Goal: Task Accomplishment & Management: Complete application form

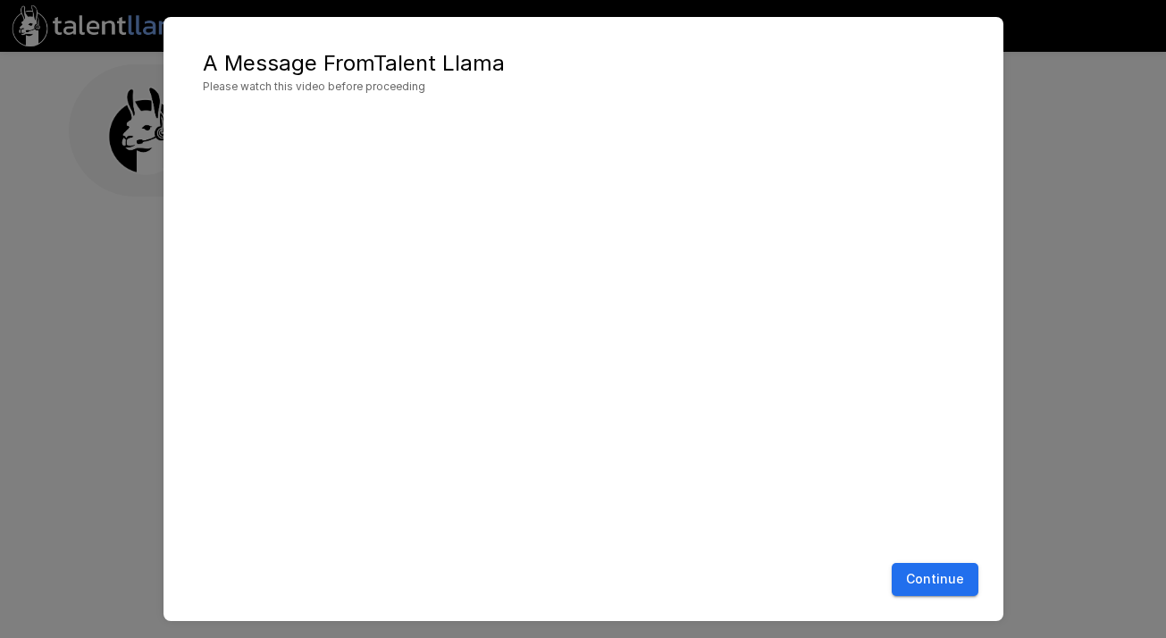
click at [921, 582] on button "Continue" at bounding box center [935, 579] width 87 height 33
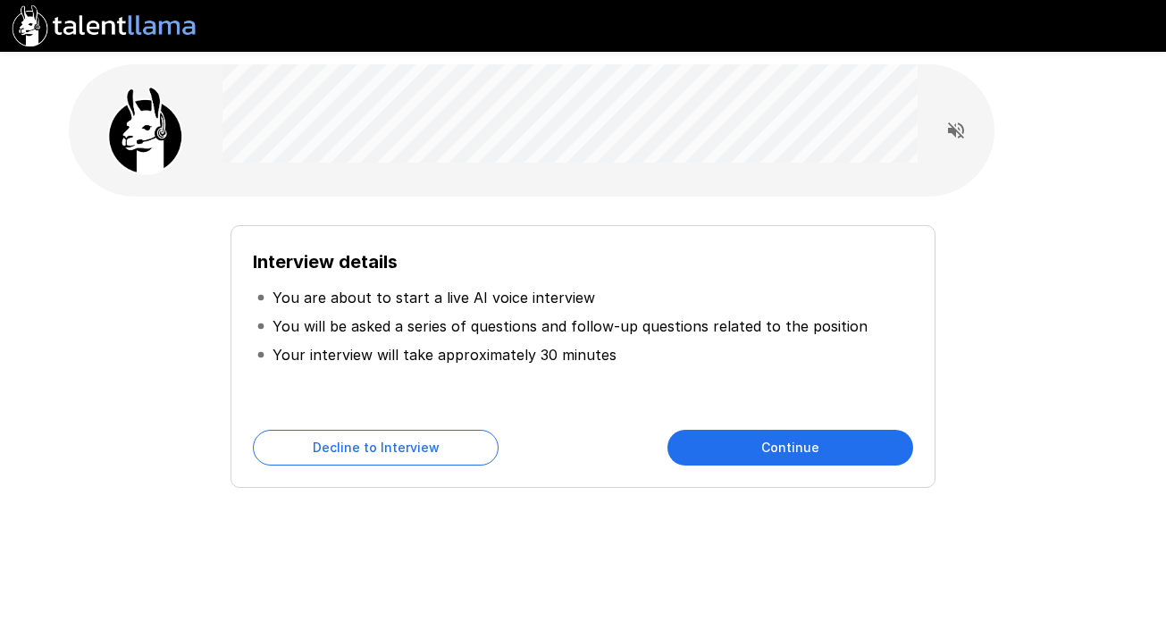
click at [793, 438] on button "Continue" at bounding box center [790, 448] width 246 height 36
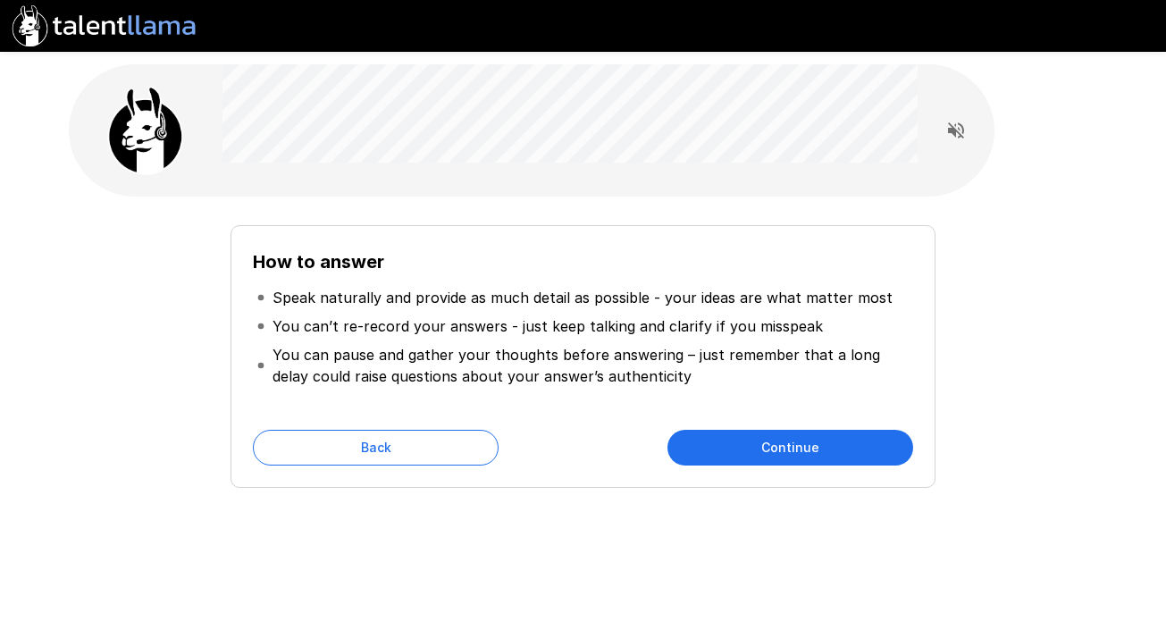
click at [391, 441] on button "Back" at bounding box center [376, 448] width 246 height 36
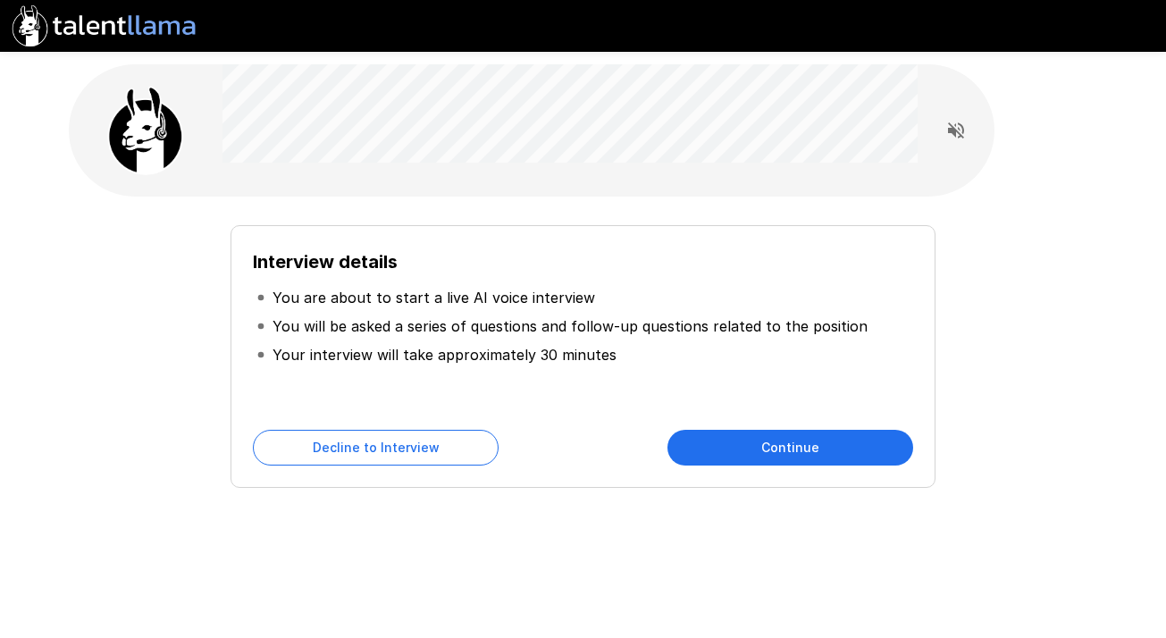
click at [723, 448] on button "Continue" at bounding box center [790, 448] width 246 height 36
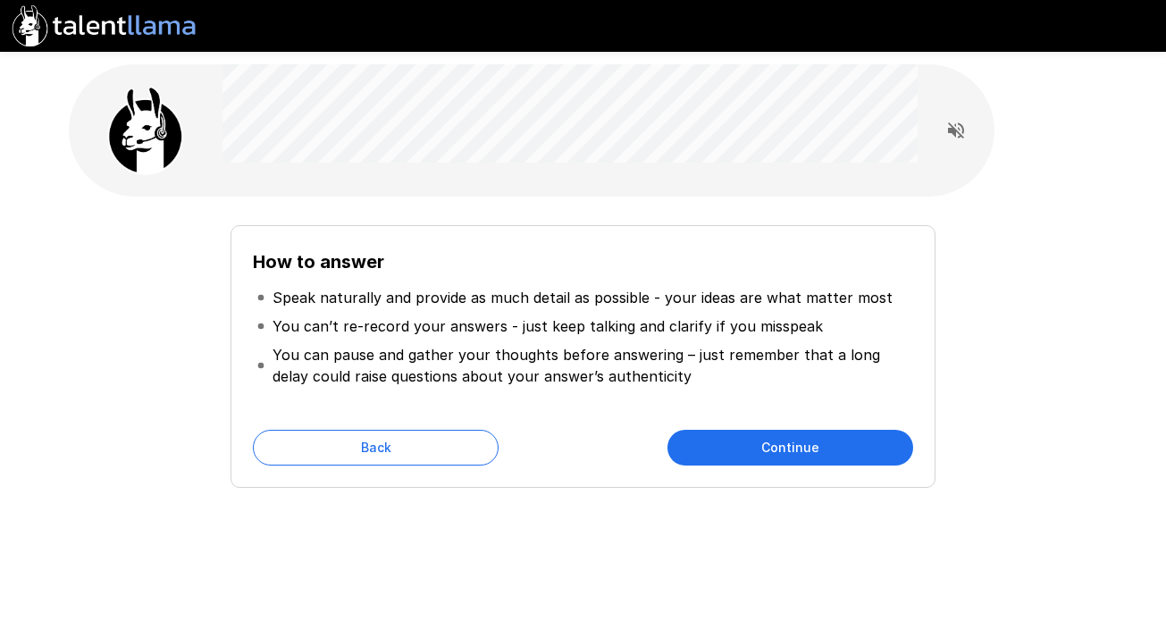
click at [723, 448] on button "Continue" at bounding box center [790, 448] width 246 height 36
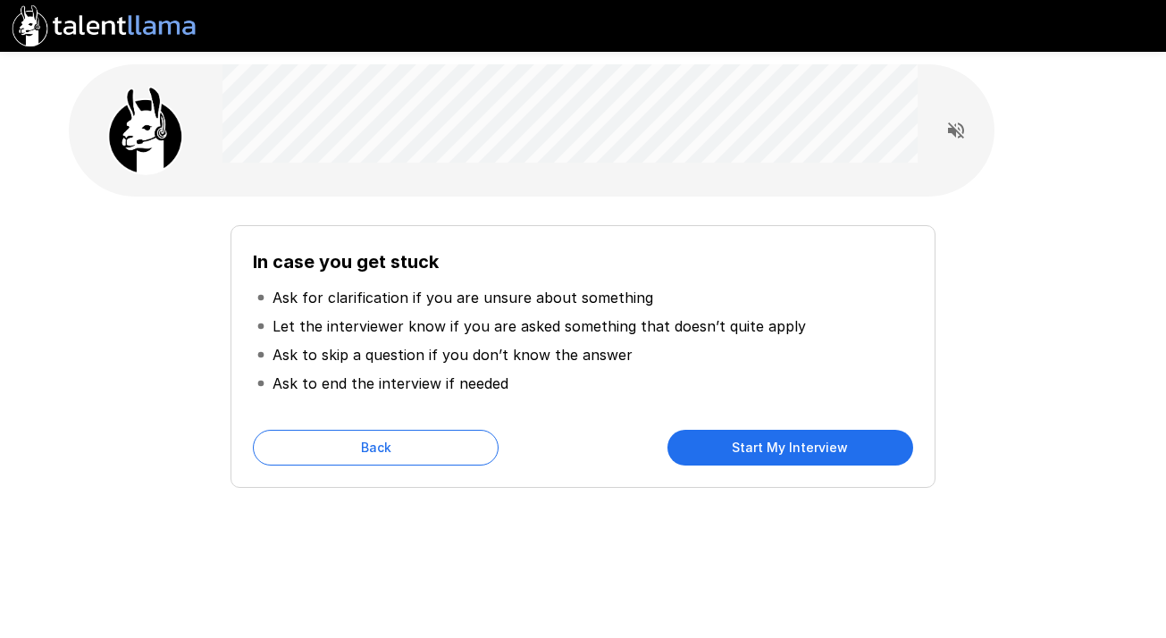
click at [723, 448] on button "Start My Interview" at bounding box center [790, 448] width 246 height 36
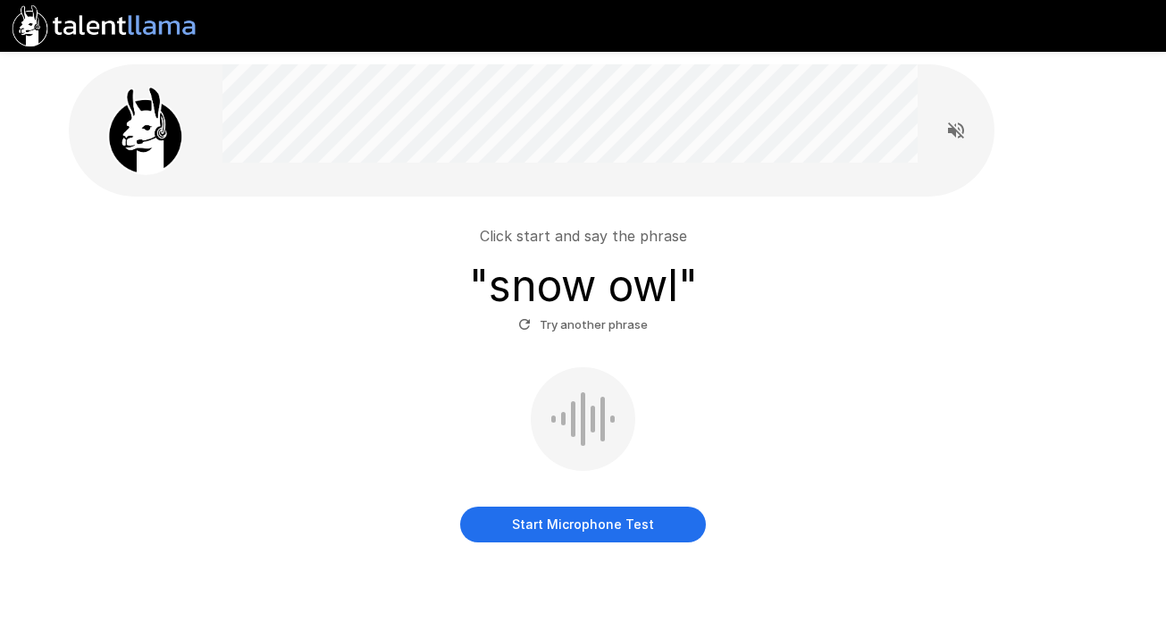
click at [548, 527] on button "Start Microphone Test" at bounding box center [583, 524] width 246 height 36
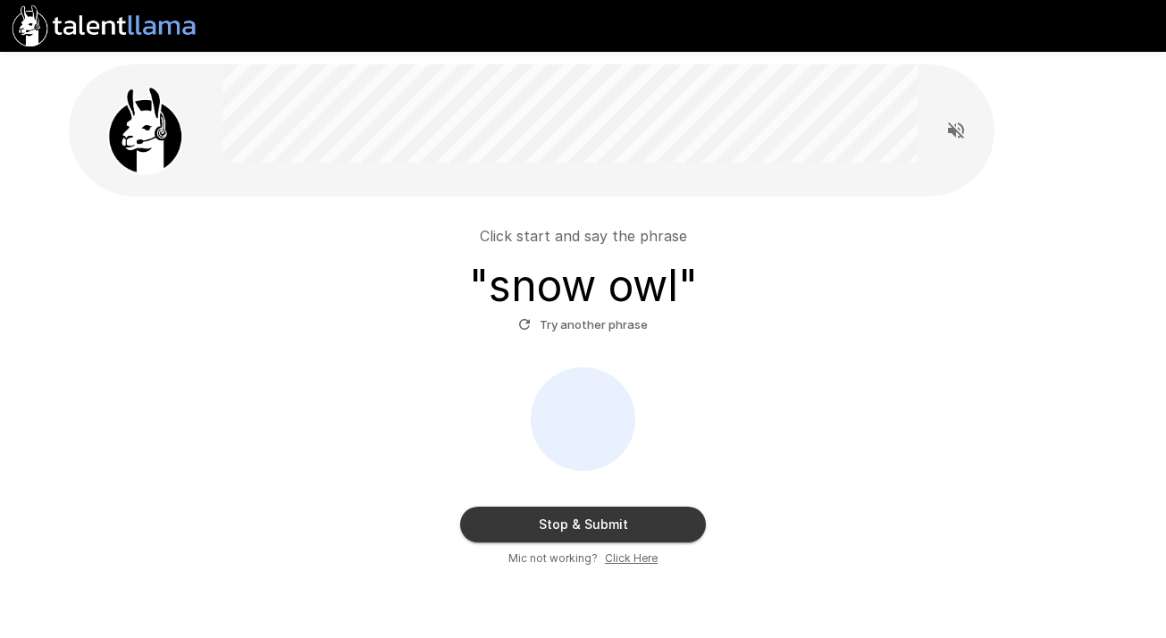
click at [548, 527] on button "Stop & Submit" at bounding box center [583, 524] width 246 height 36
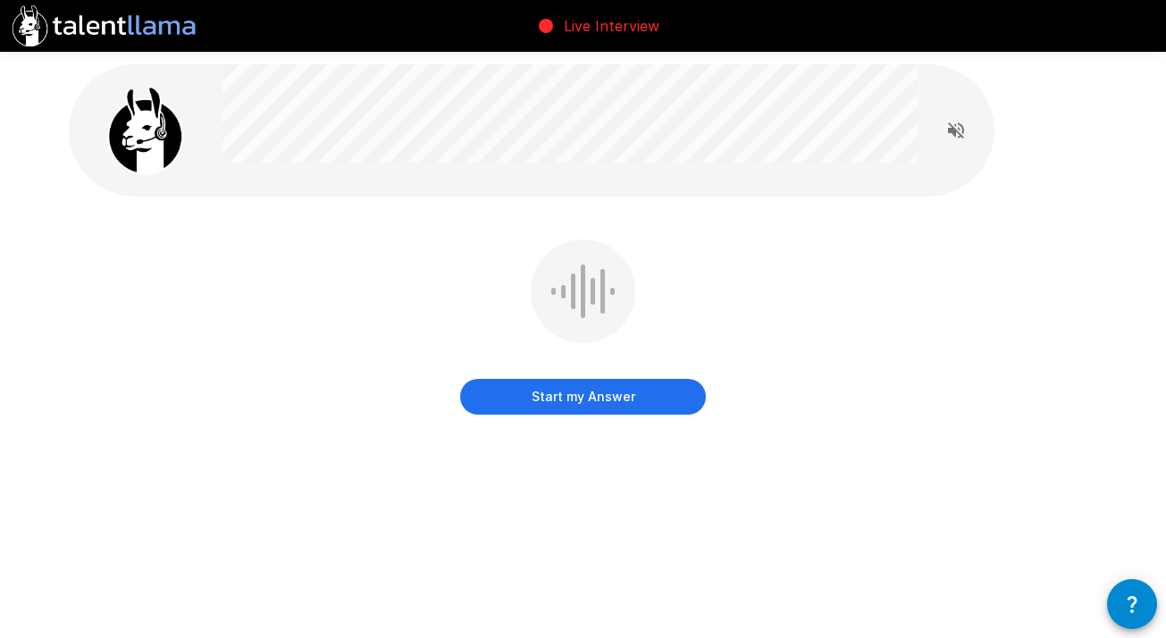
click at [617, 403] on button "Start my Answer" at bounding box center [583, 397] width 246 height 36
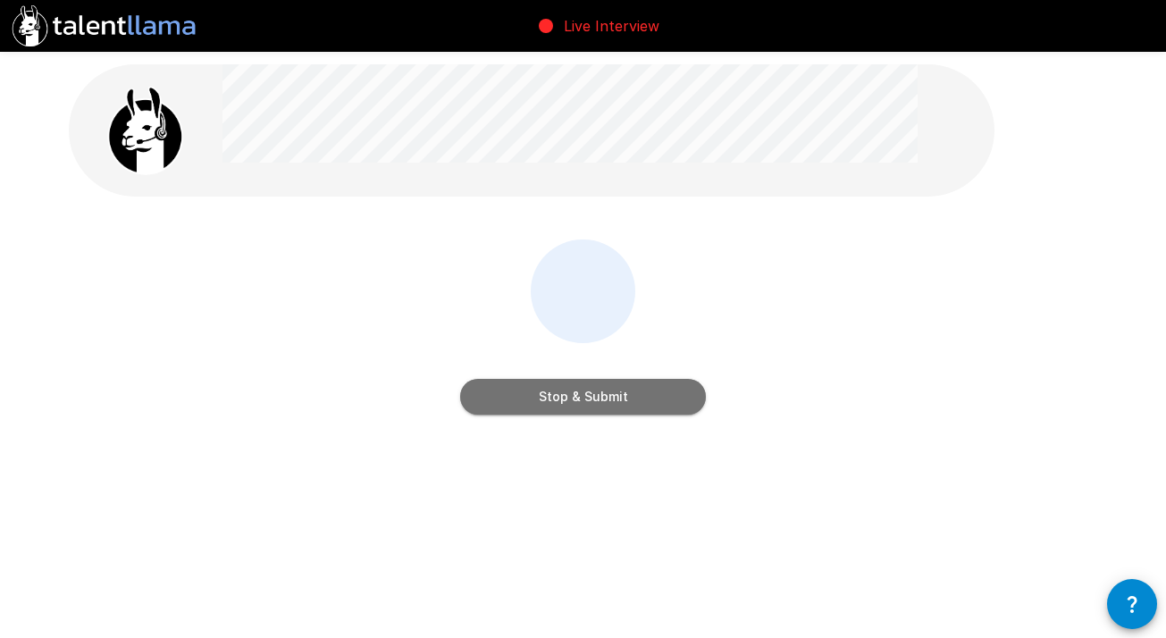
click at [617, 403] on button "Stop & Submit" at bounding box center [583, 397] width 246 height 36
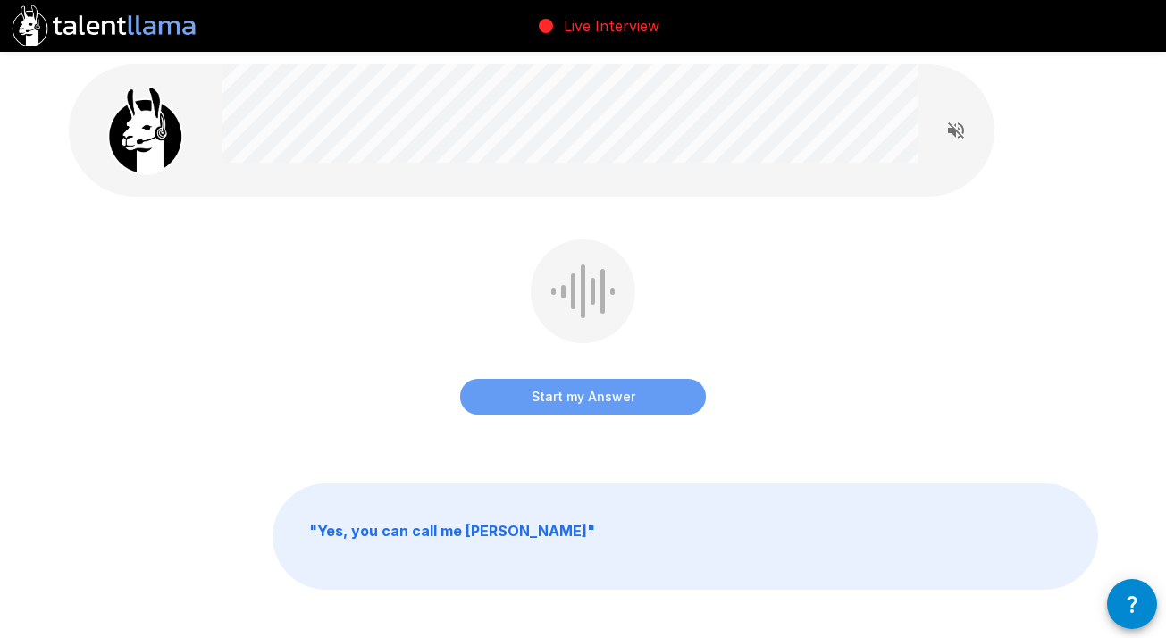
click at [617, 403] on button "Start my Answer" at bounding box center [583, 397] width 246 height 36
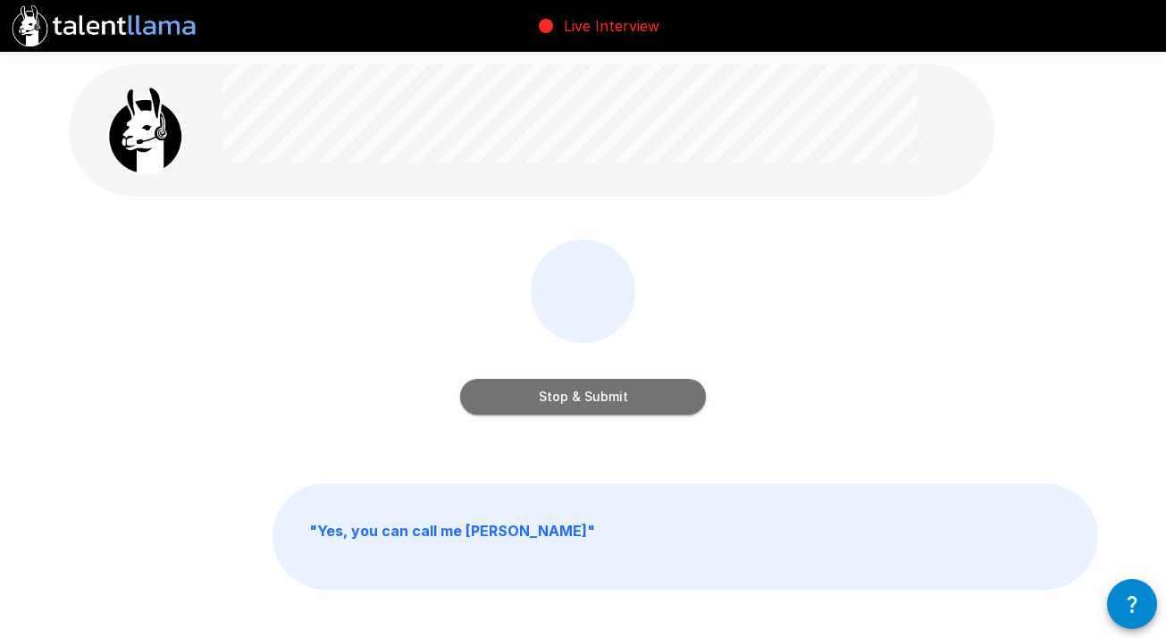
click at [617, 403] on button "Stop & Submit" at bounding box center [583, 397] width 246 height 36
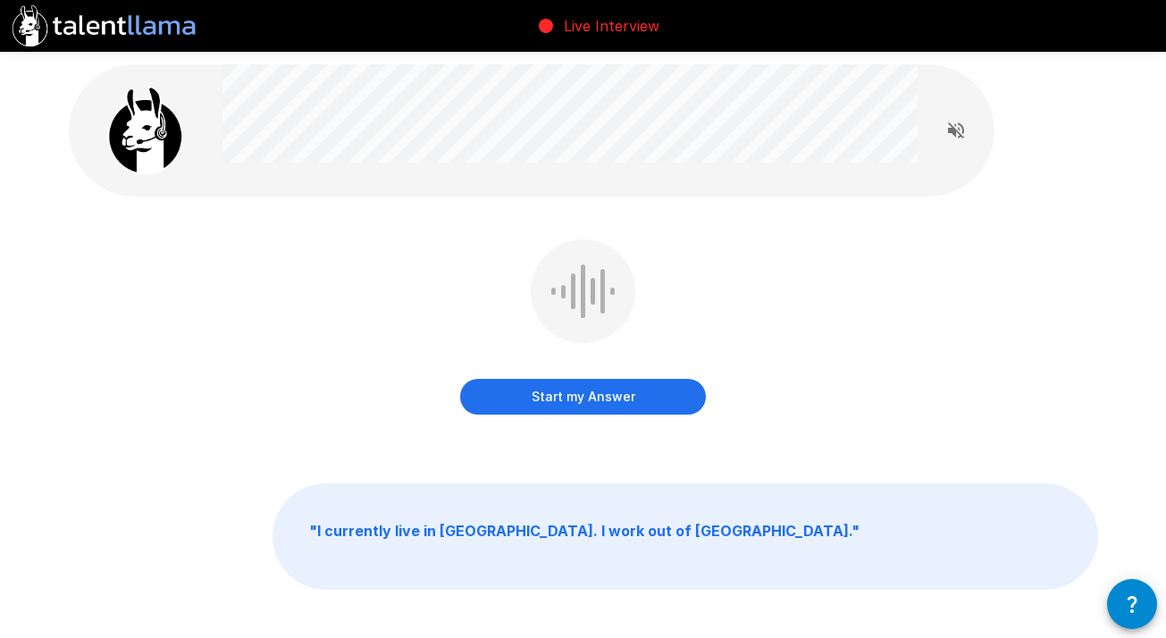
click at [617, 403] on button "Start my Answer" at bounding box center [583, 397] width 246 height 36
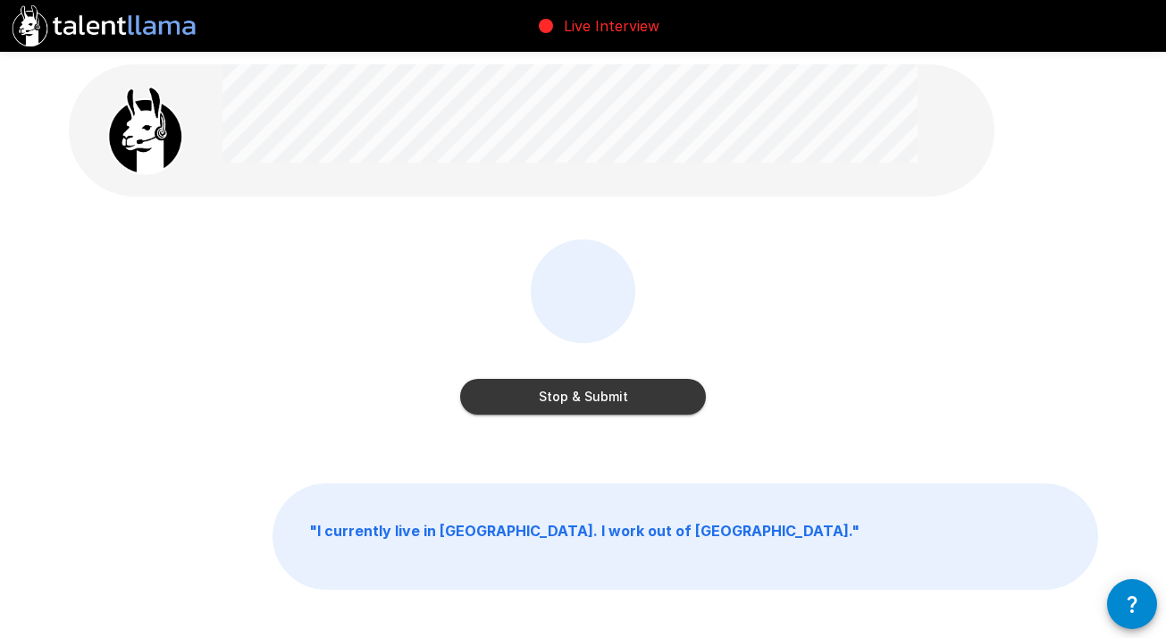
click at [617, 403] on button "Stop & Submit" at bounding box center [583, 397] width 246 height 36
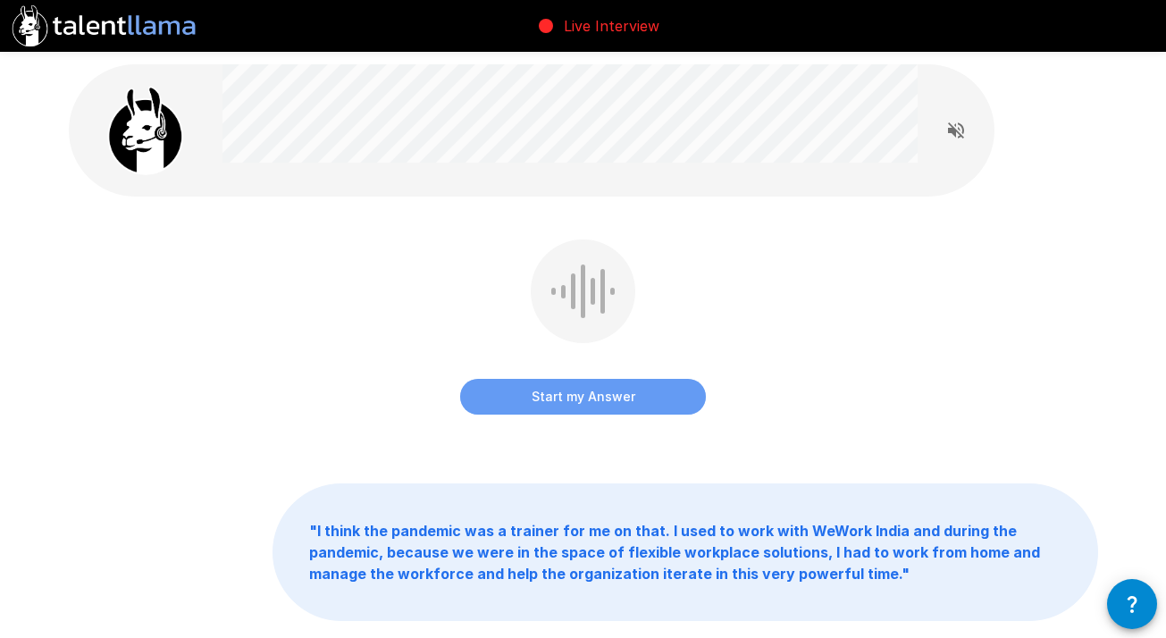
click at [617, 403] on button "Start my Answer" at bounding box center [583, 397] width 246 height 36
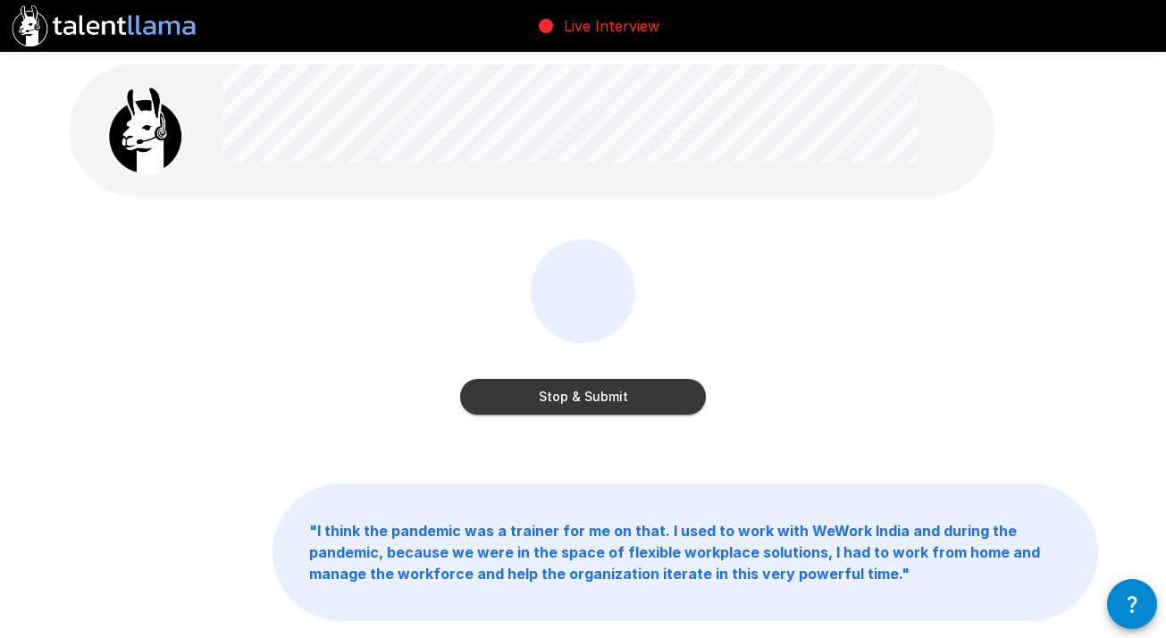
click at [617, 403] on button "Stop & Submit" at bounding box center [583, 397] width 246 height 36
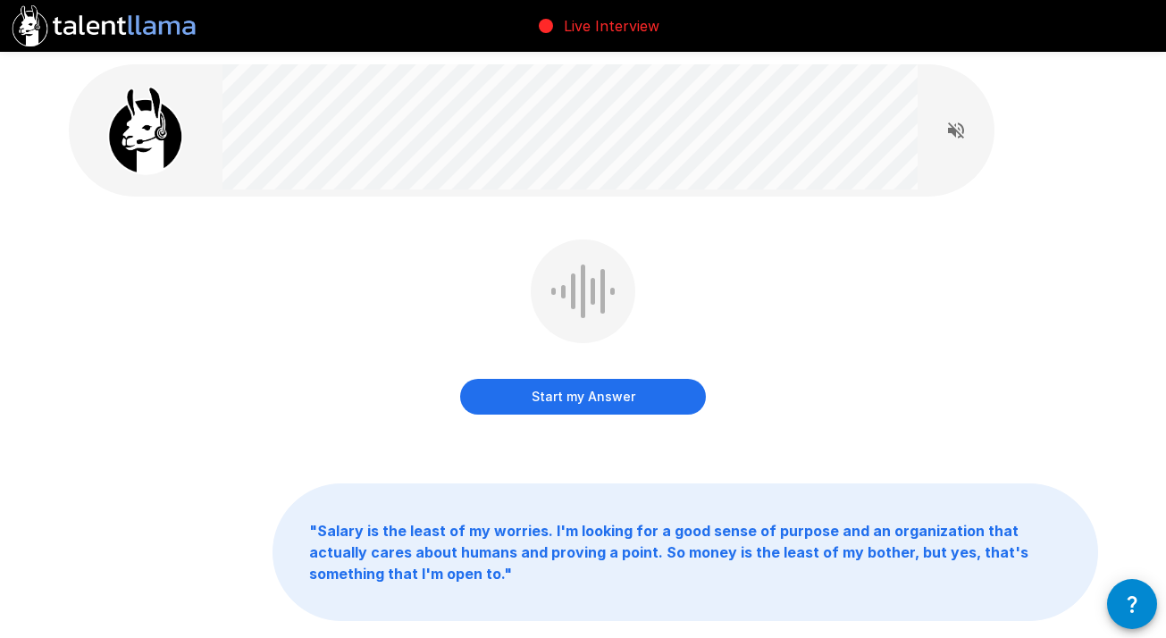
click at [617, 403] on button "Start my Answer" at bounding box center [583, 397] width 246 height 36
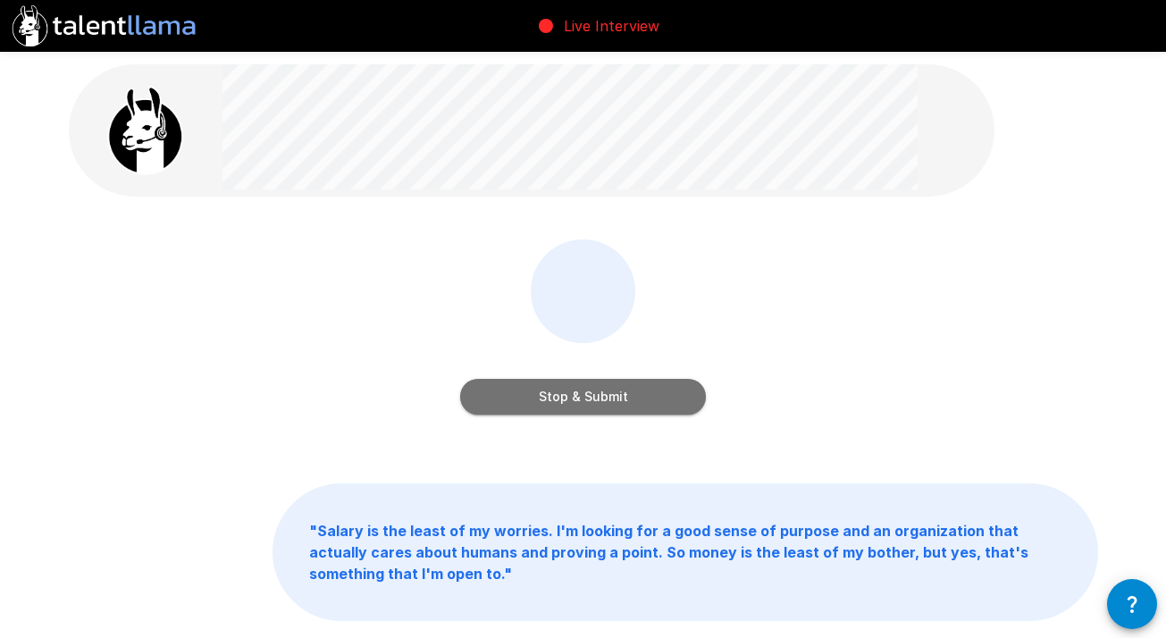
click at [617, 403] on button "Stop & Submit" at bounding box center [583, 397] width 246 height 36
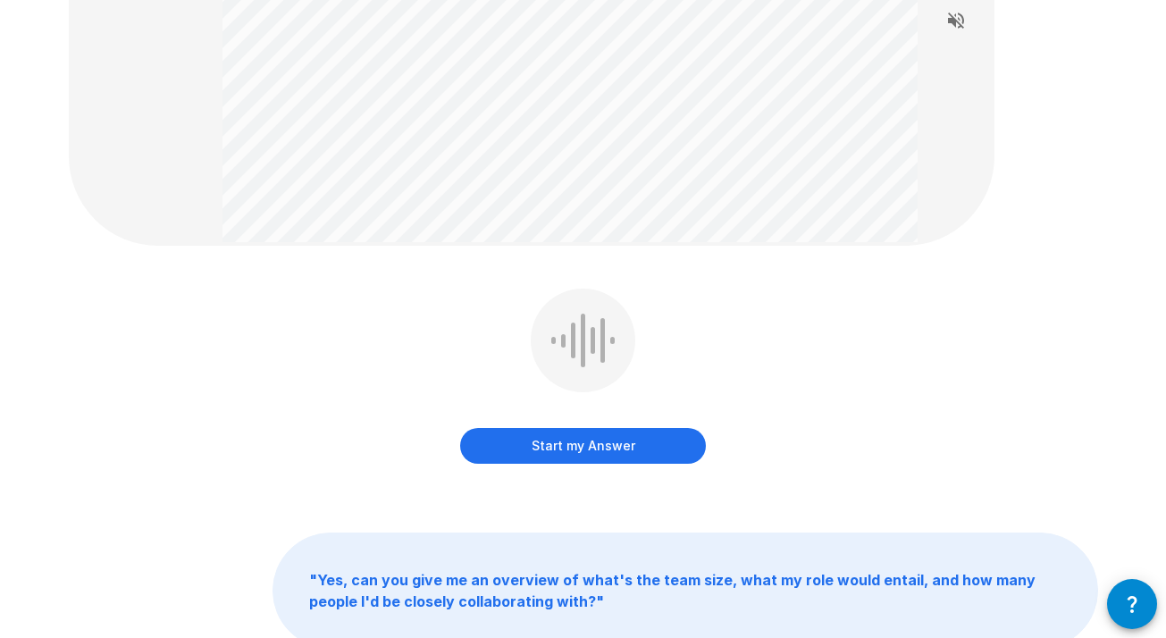
scroll to position [268, 0]
click at [677, 433] on button "Start my Answer" at bounding box center [583, 447] width 246 height 36
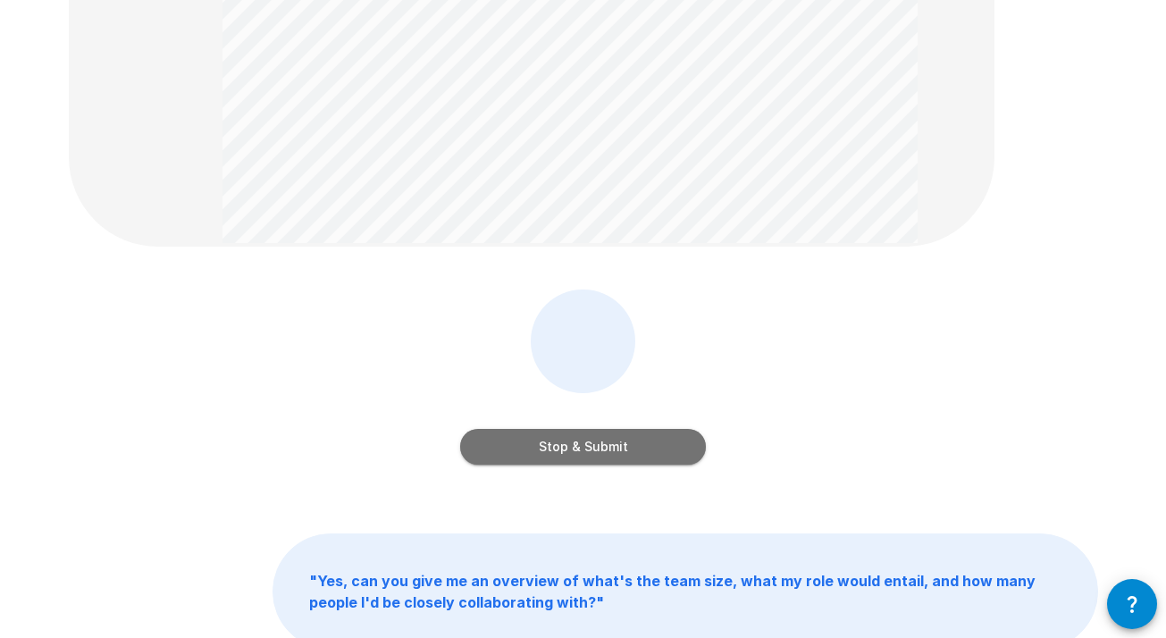
click at [677, 433] on button "Stop & Submit" at bounding box center [583, 447] width 246 height 36
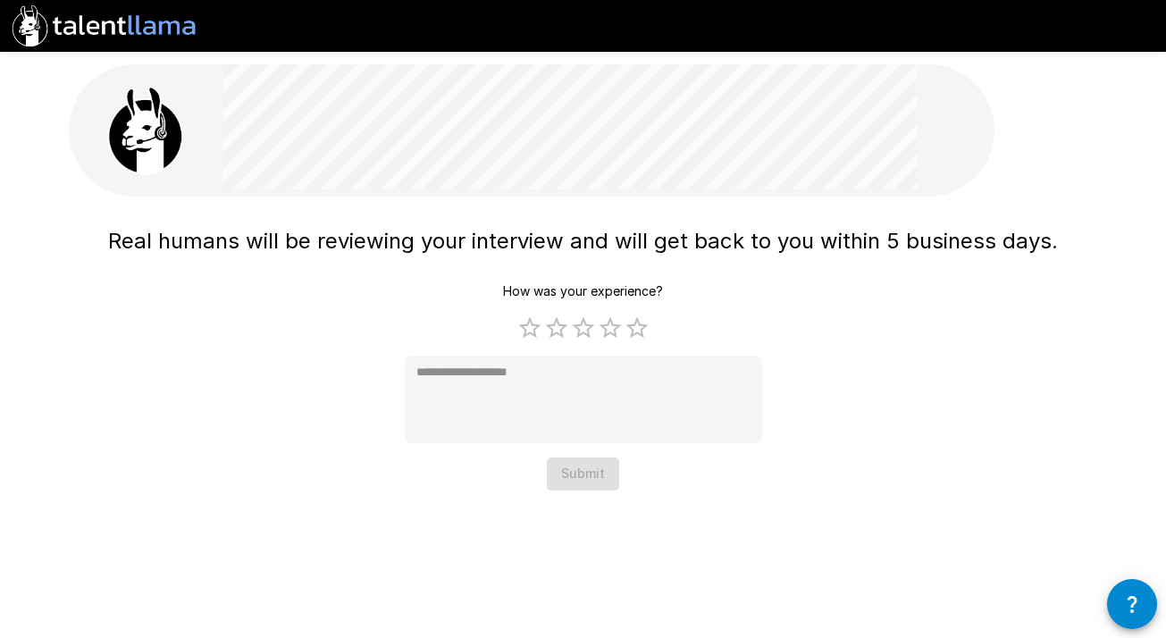
scroll to position [0, 0]
type textarea "*"
